Goal: Task Accomplishment & Management: Use online tool/utility

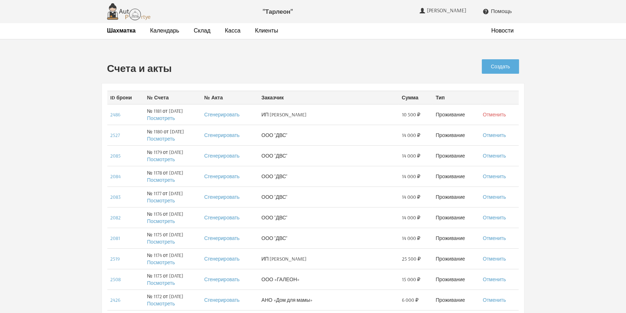
click at [491, 113] on link "Отменить" at bounding box center [494, 114] width 23 height 7
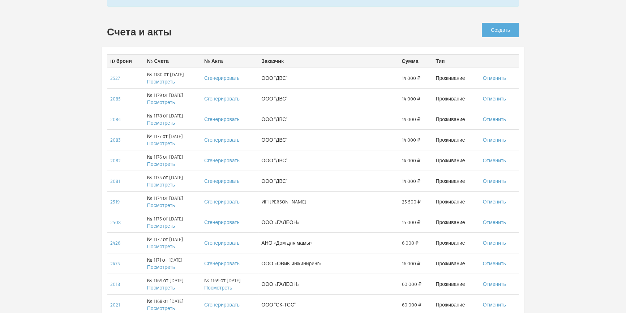
scroll to position [65, 0]
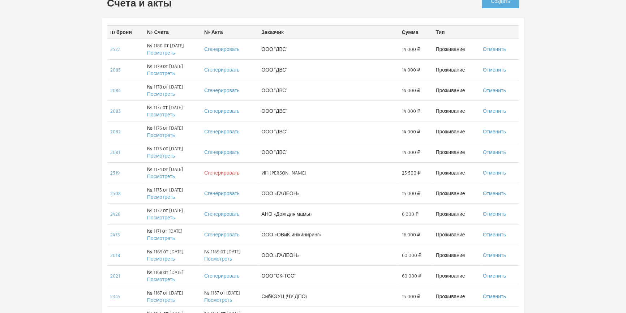
click at [231, 171] on link "Сгенерировать" at bounding box center [221, 172] width 35 height 7
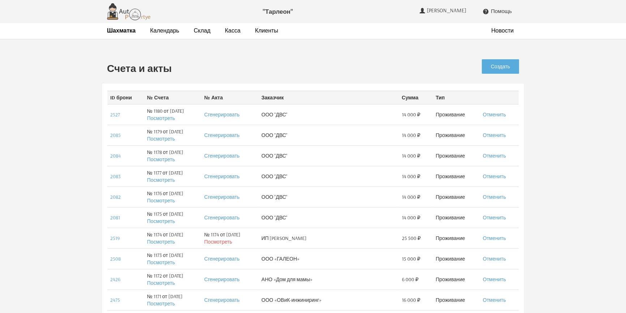
click at [232, 242] on link "Посмотреть" at bounding box center [218, 241] width 28 height 7
click at [232, 216] on link "Сгенерировать" at bounding box center [221, 217] width 35 height 7
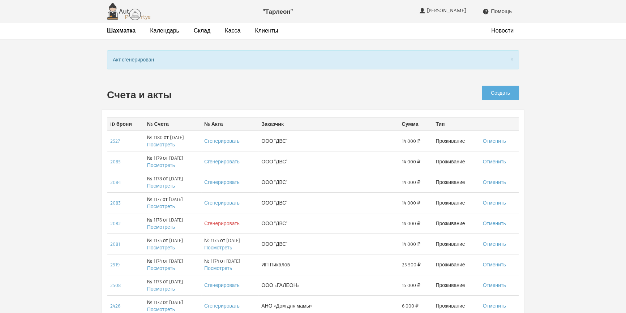
click at [227, 222] on link "Сгенерировать" at bounding box center [221, 223] width 35 height 7
click at [228, 203] on link "Сгенерировать" at bounding box center [221, 202] width 35 height 7
click at [228, 180] on link "Сгенерировать" at bounding box center [221, 182] width 35 height 7
click at [236, 160] on link "Сгенерировать" at bounding box center [221, 161] width 35 height 7
click at [232, 141] on link "Сгенерировать" at bounding box center [221, 141] width 35 height 7
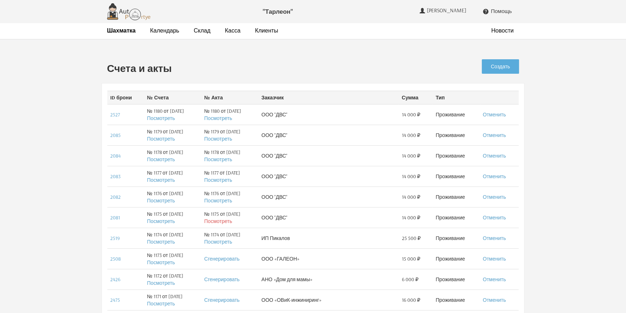
click at [223, 220] on link "Посмотреть" at bounding box center [218, 221] width 28 height 7
click at [232, 198] on link "Посмотреть" at bounding box center [218, 200] width 28 height 7
click at [232, 179] on link "Посмотреть" at bounding box center [218, 180] width 28 height 7
click at [227, 159] on link "Посмотреть" at bounding box center [218, 159] width 28 height 7
click at [219, 139] on link "Посмотреть" at bounding box center [218, 138] width 28 height 7
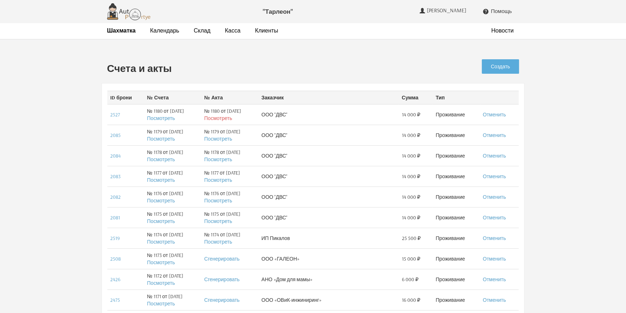
click at [227, 117] on link "Посмотреть" at bounding box center [218, 118] width 28 height 7
click at [116, 32] on strong "Шахматка" at bounding box center [121, 30] width 29 height 7
